Goal: Information Seeking & Learning: Learn about a topic

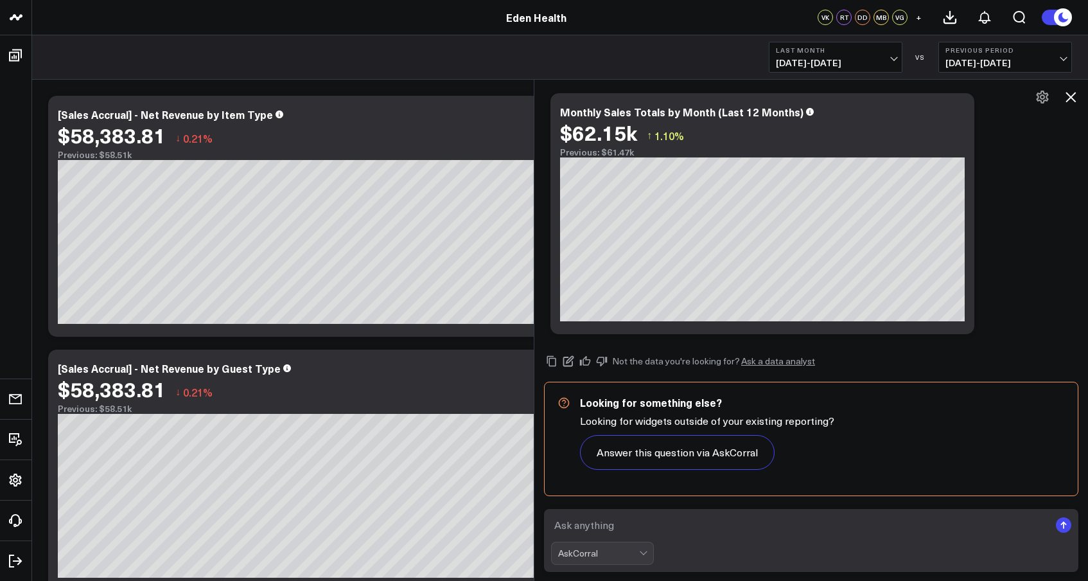
scroll to position [152, 0]
type textarea "/* ========= Loremips Dolorsitame (Consectet ad Elitsedd Eiusm) Tempo inci utla…"
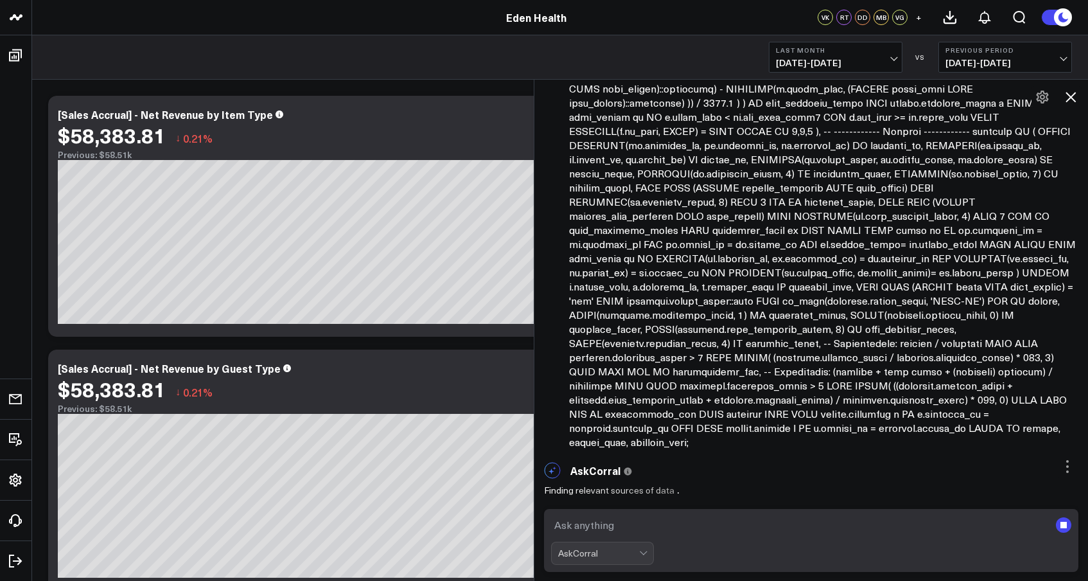
scroll to position [1020, 0]
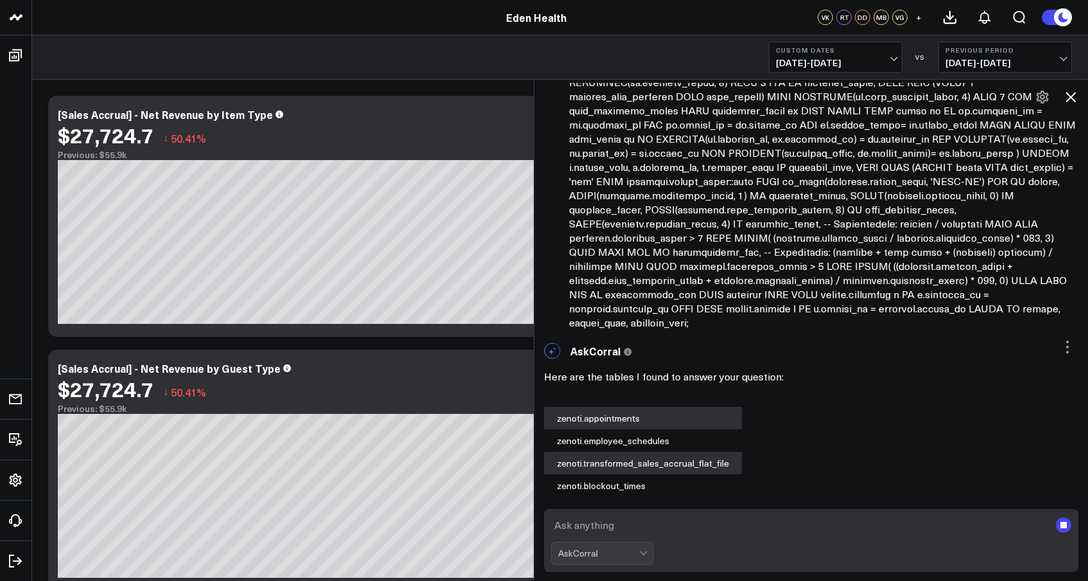
scroll to position [1376, 0]
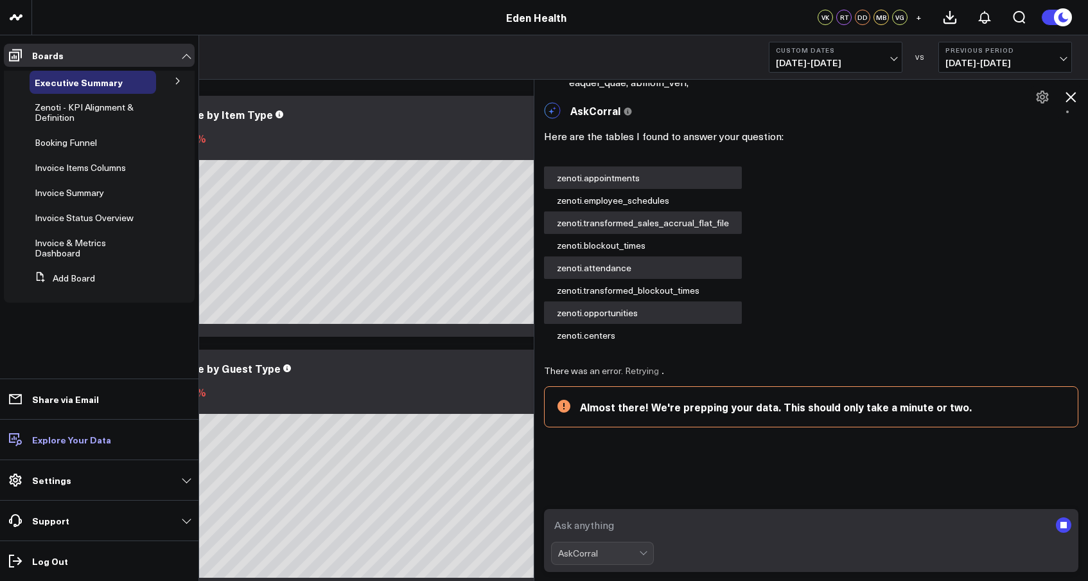
click at [69, 441] on p "Explore Your Data" at bounding box center [71, 439] width 79 height 10
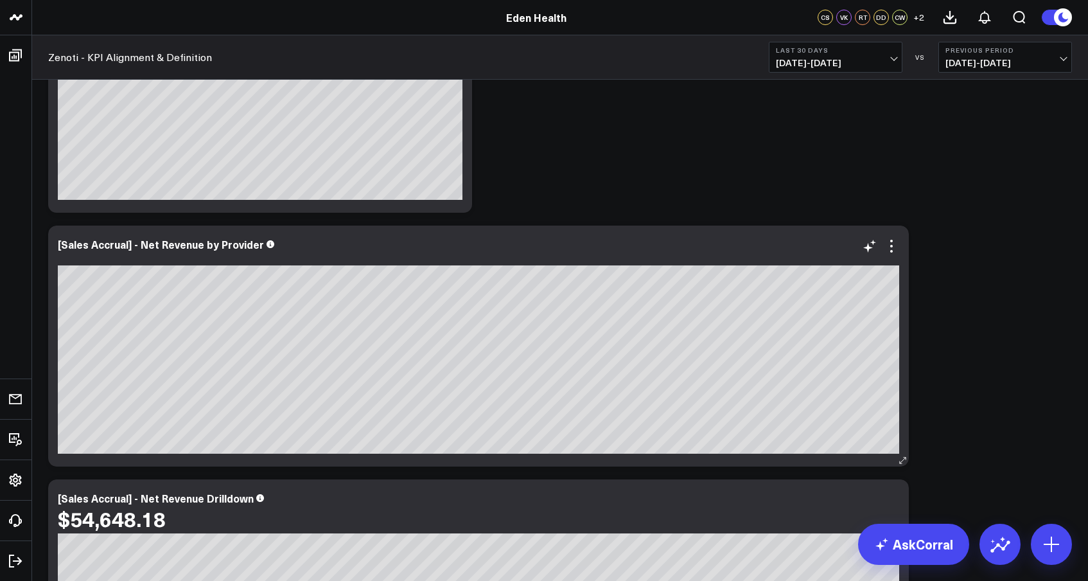
scroll to position [414, 0]
